Goal: Task Accomplishment & Management: Complete application form

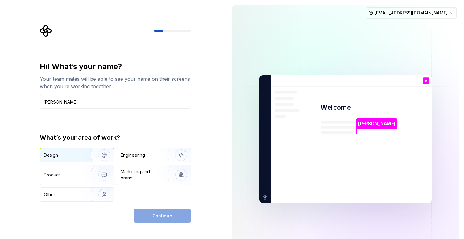
type input "[PERSON_NAME]"
click at [69, 162] on button "Design" at bounding box center [77, 155] width 74 height 14
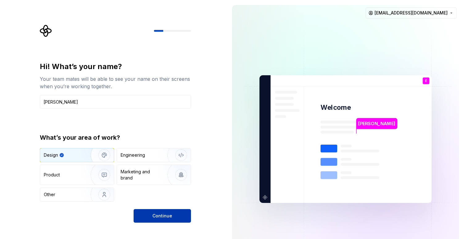
click at [156, 216] on span "Continue" at bounding box center [162, 216] width 20 height 6
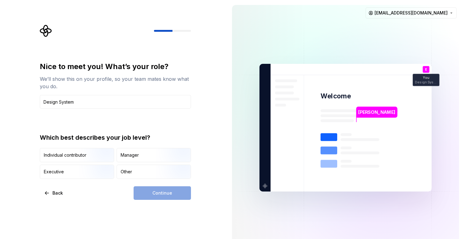
type input "Design System"
click at [110, 118] on div "Nice to meet you! What’s your role? We’ll show this on your profile, so your te…" at bounding box center [115, 120] width 151 height 117
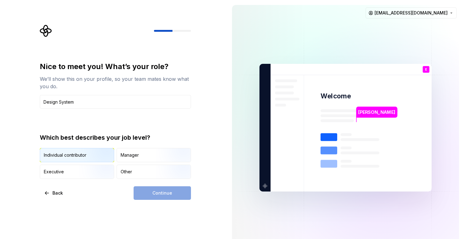
click at [90, 157] on img "button" at bounding box center [98, 162] width 39 height 41
click at [160, 190] on span "Continue" at bounding box center [162, 193] width 20 height 6
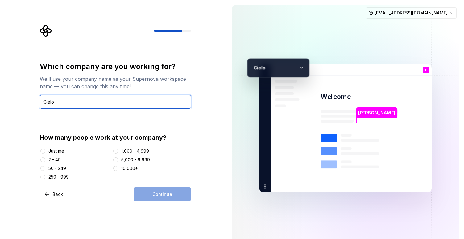
type input "Cielo"
click at [116, 160] on button "5,000 - 9,999" at bounding box center [115, 159] width 5 height 5
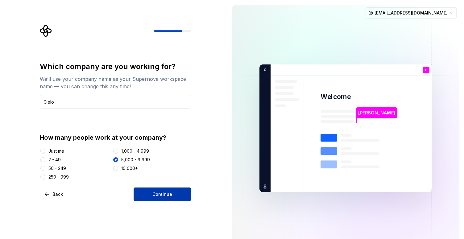
click at [147, 191] on button "Continue" at bounding box center [161, 194] width 57 height 14
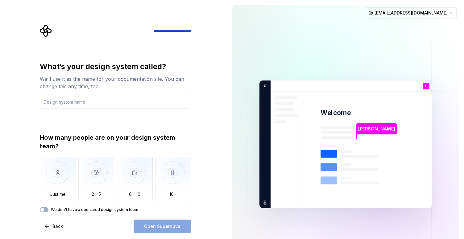
click at [57, 149] on div "How many people are on your design system team?" at bounding box center [115, 141] width 151 height 17
click at [59, 175] on img "button" at bounding box center [58, 177] width 36 height 41
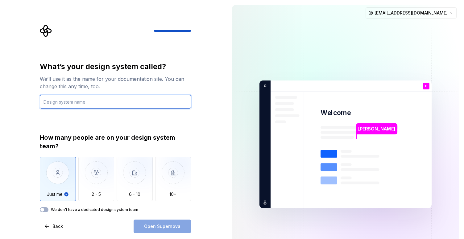
click at [79, 107] on input "text" at bounding box center [115, 102] width 151 height 14
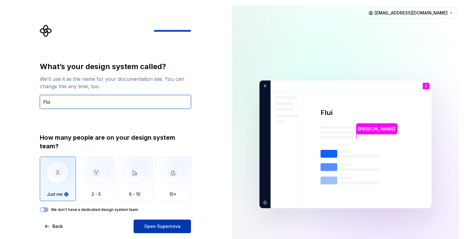
type input "Flui"
click at [156, 221] on button "Open Supernova" at bounding box center [161, 226] width 57 height 14
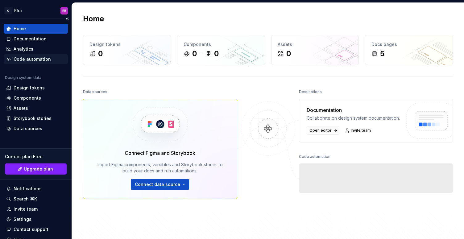
click at [36, 58] on div "Code automation" at bounding box center [32, 59] width 37 height 6
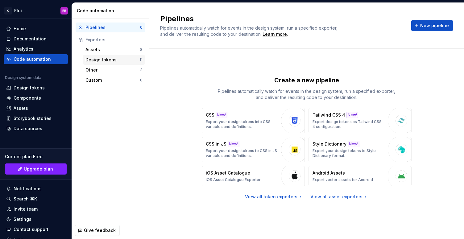
click at [107, 60] on div "Design tokens" at bounding box center [112, 60] width 54 height 6
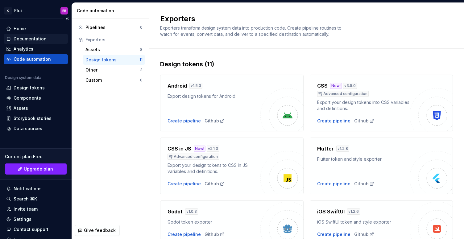
click at [38, 41] on div "Documentation" at bounding box center [30, 39] width 33 height 6
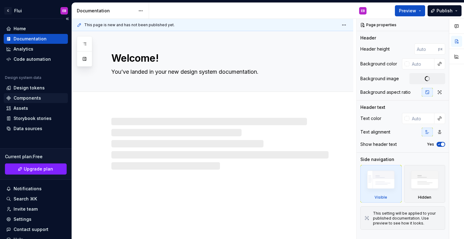
type textarea "*"
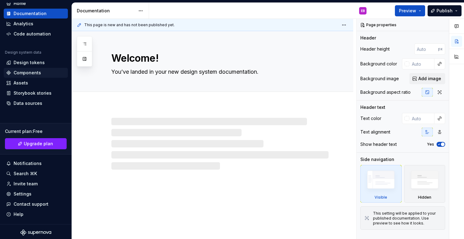
scroll to position [27, 0]
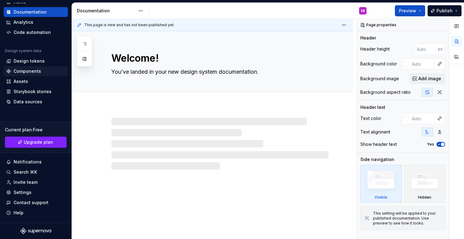
click at [34, 99] on div "Data sources" at bounding box center [28, 102] width 29 height 6
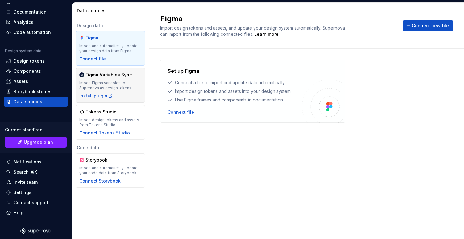
click at [104, 83] on div "Import Figma variables to Supernova as design tokens." at bounding box center [110, 85] width 62 height 10
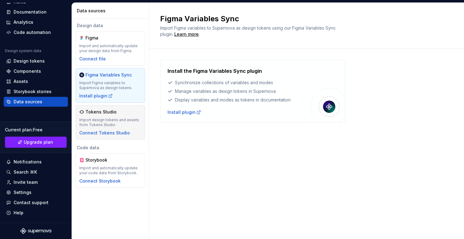
click at [100, 117] on div "Tokens Studio Import design tokens and assets from Tokens Studio Connect Tokens…" at bounding box center [110, 122] width 62 height 27
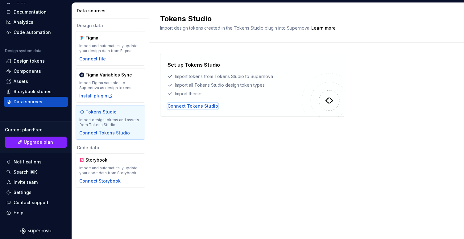
click at [207, 105] on div "Connect Tokens Studio" at bounding box center [192, 106] width 51 height 6
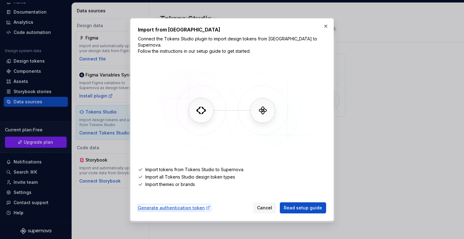
click at [185, 206] on div "Generate authentication token" at bounding box center [174, 208] width 72 height 6
click at [327, 31] on button "button" at bounding box center [325, 26] width 9 height 9
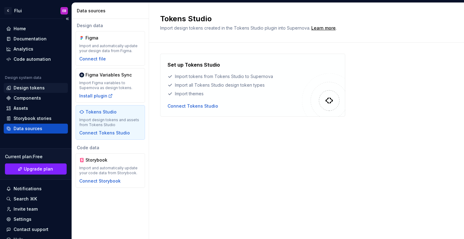
click at [28, 88] on div "Design tokens" at bounding box center [29, 88] width 31 height 6
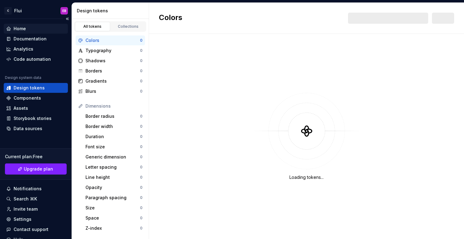
click at [22, 29] on div "Home" at bounding box center [20, 29] width 12 height 6
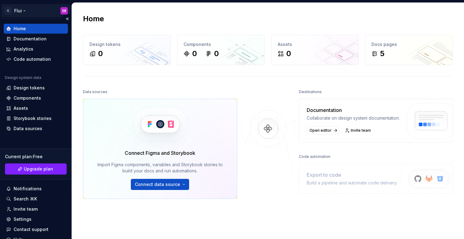
click at [17, 9] on html "C Flui EB Home Documentation Analytics Code automation Design system data Desig…" at bounding box center [232, 119] width 464 height 239
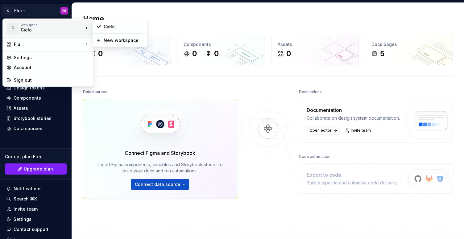
click at [31, 32] on div "Cielo" at bounding box center [47, 30] width 52 height 6
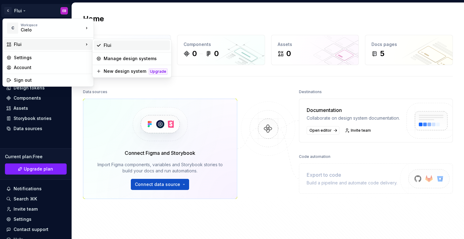
click at [113, 46] on div "Flui" at bounding box center [136, 45] width 64 height 6
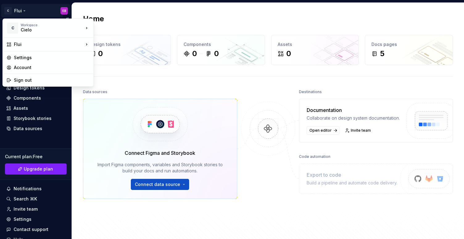
click at [22, 10] on html "C Flui EB Home Documentation Analytics Code automation Design system data Desig…" at bounding box center [232, 119] width 464 height 239
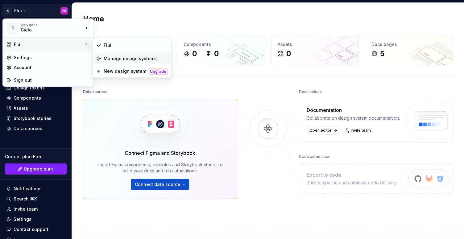
click at [138, 60] on div "Manage design systems" at bounding box center [136, 58] width 64 height 6
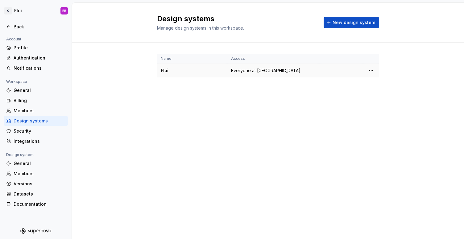
click at [190, 72] on div "Flui" at bounding box center [192, 71] width 63 height 6
click at [167, 68] on div "Flui" at bounding box center [192, 71] width 63 height 6
click at [369, 72] on html "C Flui EB Back Account Profile Authentication Notifications Workspace General B…" at bounding box center [232, 119] width 464 height 239
click at [384, 94] on div "Design system settings" at bounding box center [407, 92] width 59 height 6
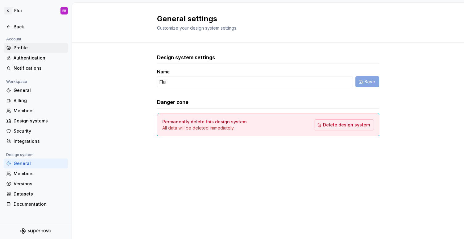
click at [26, 50] on div "Profile" at bounding box center [40, 48] width 52 height 6
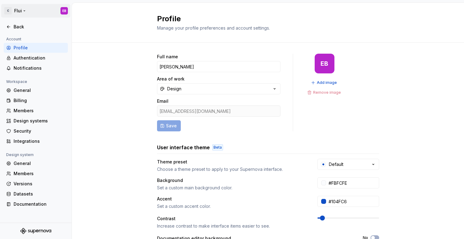
click at [21, 12] on html "C Flui EB Back Account Profile Authentication Notifications Workspace General B…" at bounding box center [232, 119] width 464 height 239
click at [26, 27] on div "Workspace Cielo" at bounding box center [52, 28] width 63 height 10
click at [37, 4] on html "C Flui EB Back Account Profile Authentication Notifications Workspace General B…" at bounding box center [232, 119] width 464 height 239
click at [15, 14] on html "C Flui EB Back Account Profile Authentication Notifications Workspace General B…" at bounding box center [232, 119] width 464 height 239
click at [79, 92] on html "C Flui EB Back Account Profile Authentication Notifications Workspace General B…" at bounding box center [232, 119] width 464 height 239
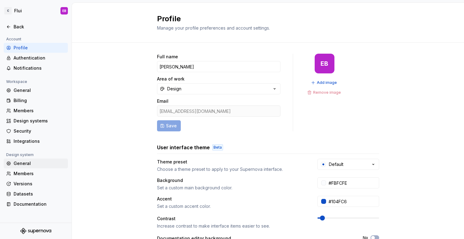
click at [27, 164] on div "General" at bounding box center [40, 163] width 52 height 6
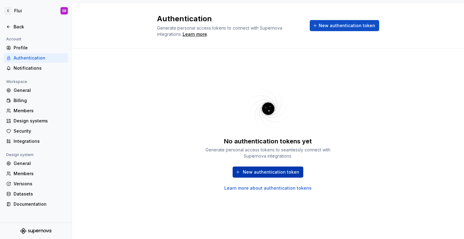
click at [274, 172] on span "New authentication token" at bounding box center [271, 172] width 56 height 6
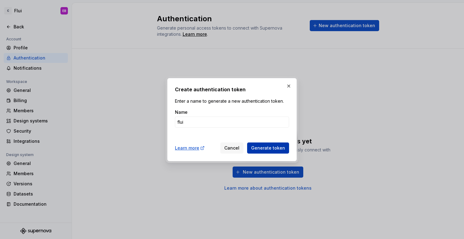
type input "flui"
click at [273, 149] on span "Generate token" at bounding box center [268, 148] width 34 height 6
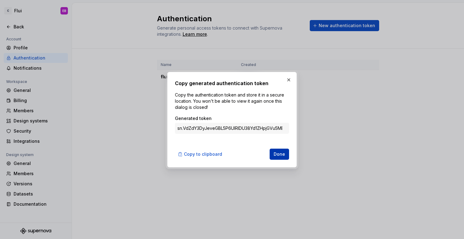
click at [278, 153] on span "Done" at bounding box center [278, 154] width 11 height 6
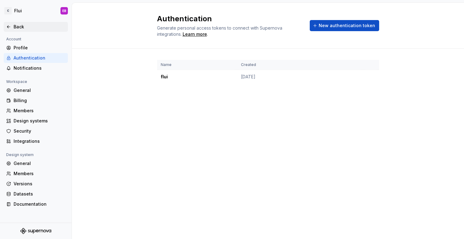
click at [11, 26] on icon at bounding box center [8, 26] width 5 height 5
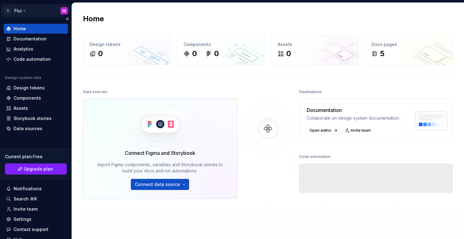
click at [17, 9] on html "C Flui EB Home Documentation Analytics Code automation Design system data Desig…" at bounding box center [232, 119] width 464 height 239
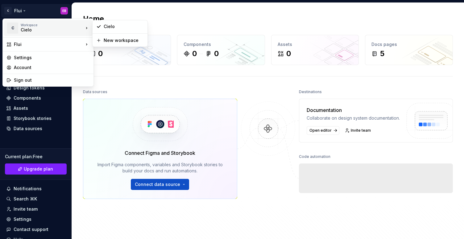
click at [23, 32] on div "Cielo" at bounding box center [47, 30] width 52 height 6
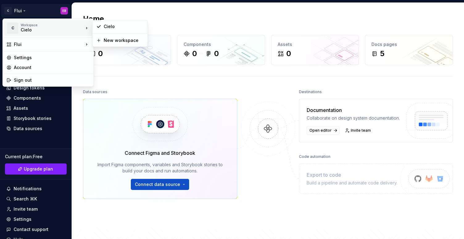
click at [211, 16] on html "C Flui EB Home Documentation Analytics Code automation Design system data Desig…" at bounding box center [232, 119] width 464 height 239
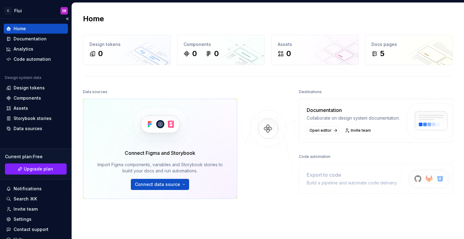
click at [43, 29] on div "Home" at bounding box center [35, 29] width 59 height 6
click at [28, 129] on div "Data sources" at bounding box center [28, 128] width 29 height 6
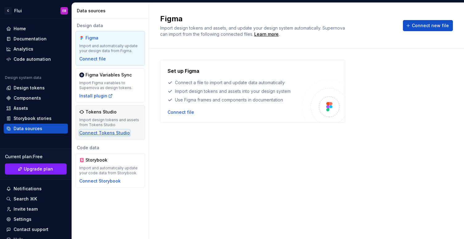
click at [106, 131] on div "Connect Tokens Studio" at bounding box center [104, 133] width 51 height 6
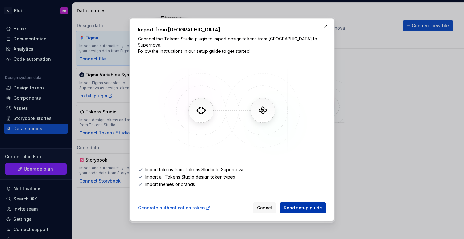
click at [289, 205] on span "Read setup guide" at bounding box center [303, 208] width 38 height 6
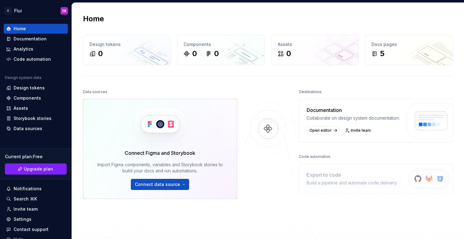
click at [117, 22] on div "Home" at bounding box center [268, 19] width 370 height 10
click at [249, 171] on div at bounding box center [268, 159] width 62 height 143
click at [323, 131] on span "Open editor" at bounding box center [320, 130] width 22 height 5
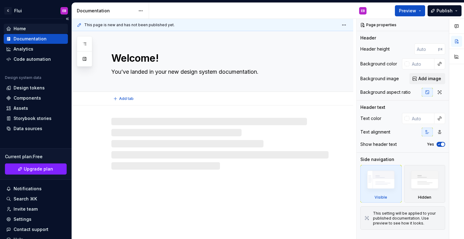
type textarea "*"
